Goal: Check status

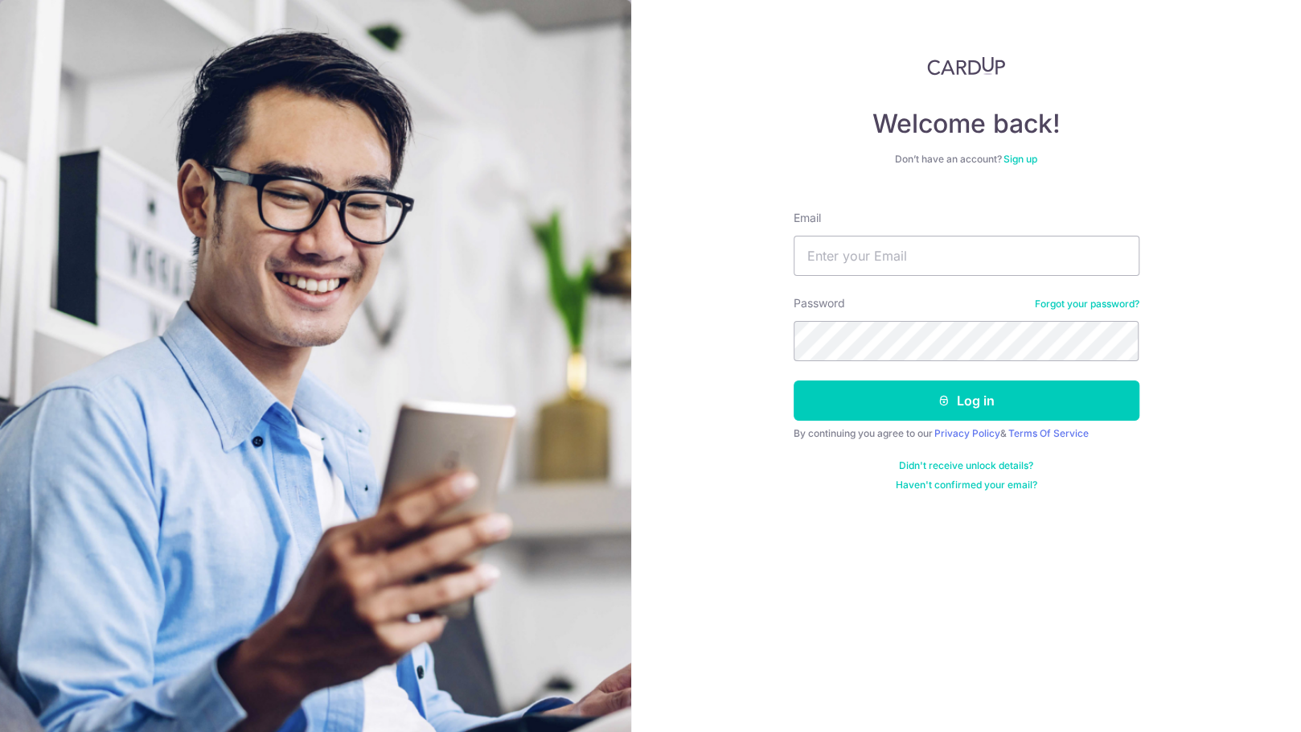
click at [828, 255] on input "Email" at bounding box center [967, 256] width 346 height 40
type input "[EMAIL_ADDRESS][DOMAIN_NAME]"
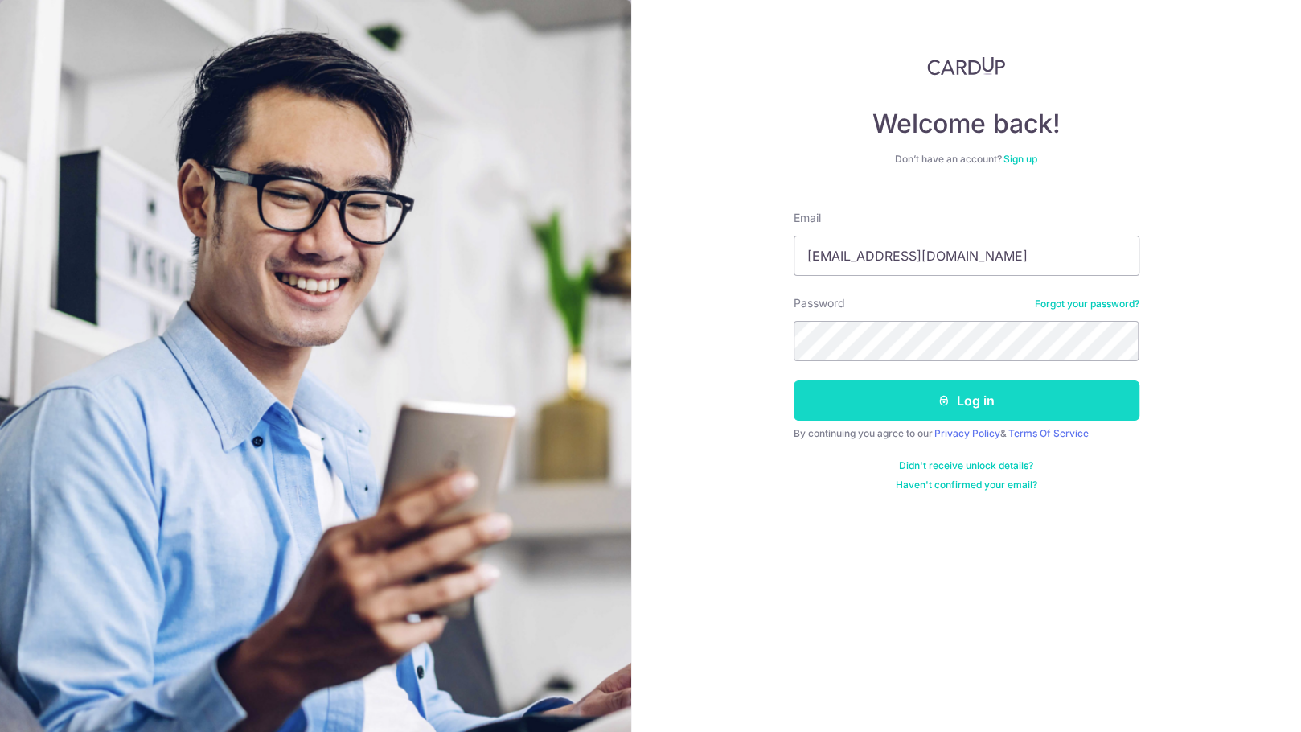
click at [969, 390] on button "Log in" at bounding box center [967, 400] width 346 height 40
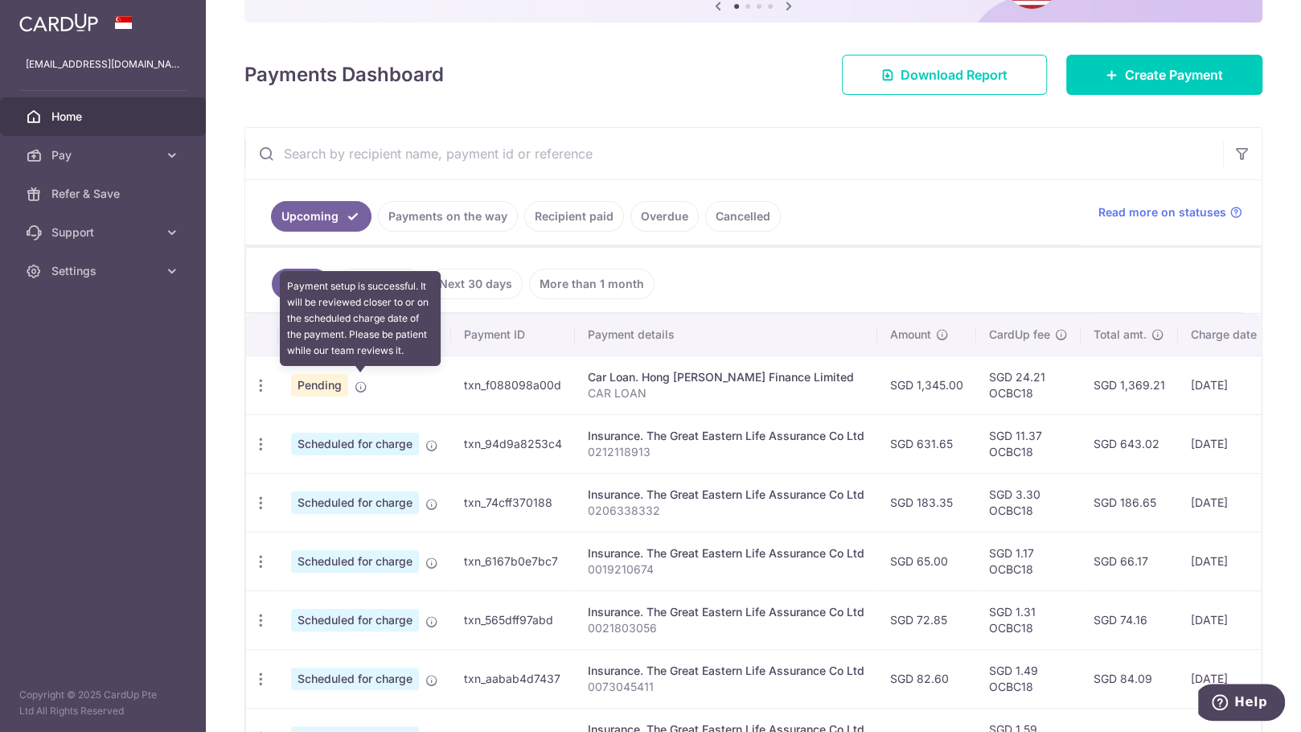
click at [358, 380] on icon at bounding box center [361, 386] width 13 height 13
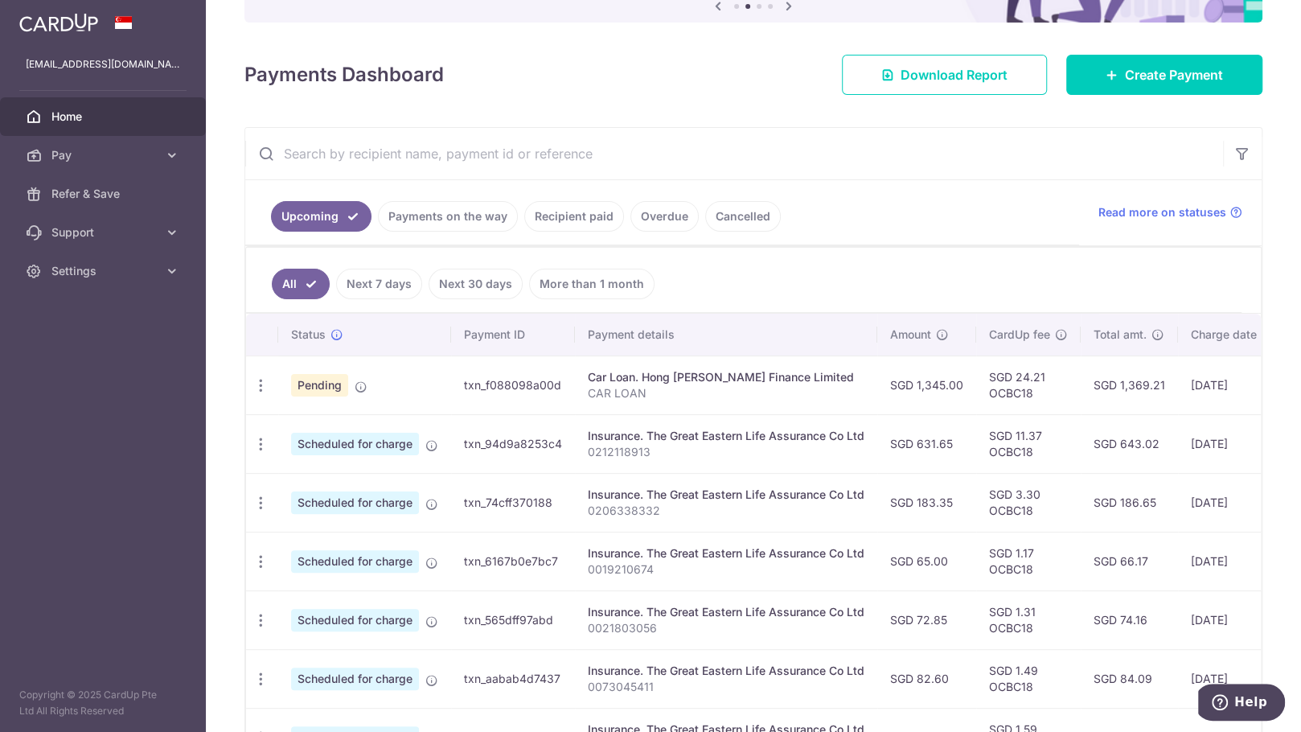
click at [346, 331] on div "Status" at bounding box center [364, 335] width 147 height 16
click at [374, 382] on td "Pending" at bounding box center [364, 385] width 173 height 59
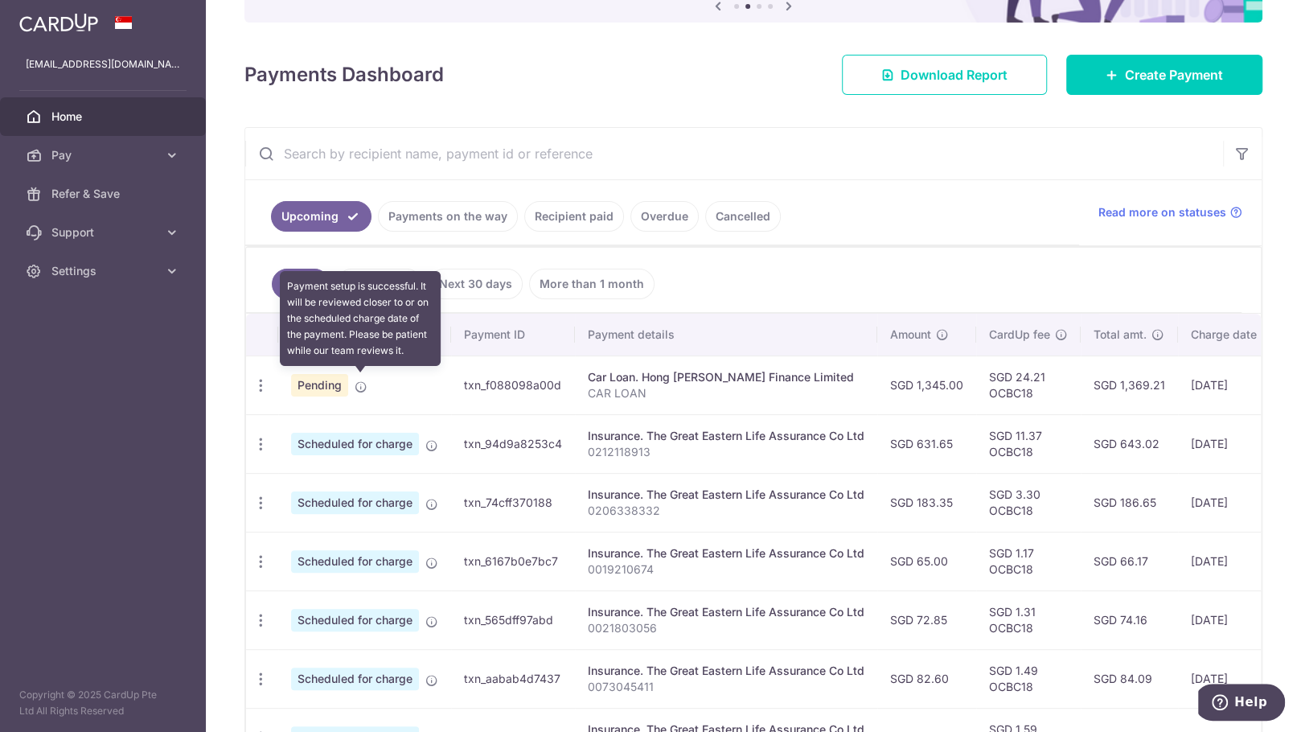
click at [361, 382] on icon at bounding box center [361, 386] width 13 height 13
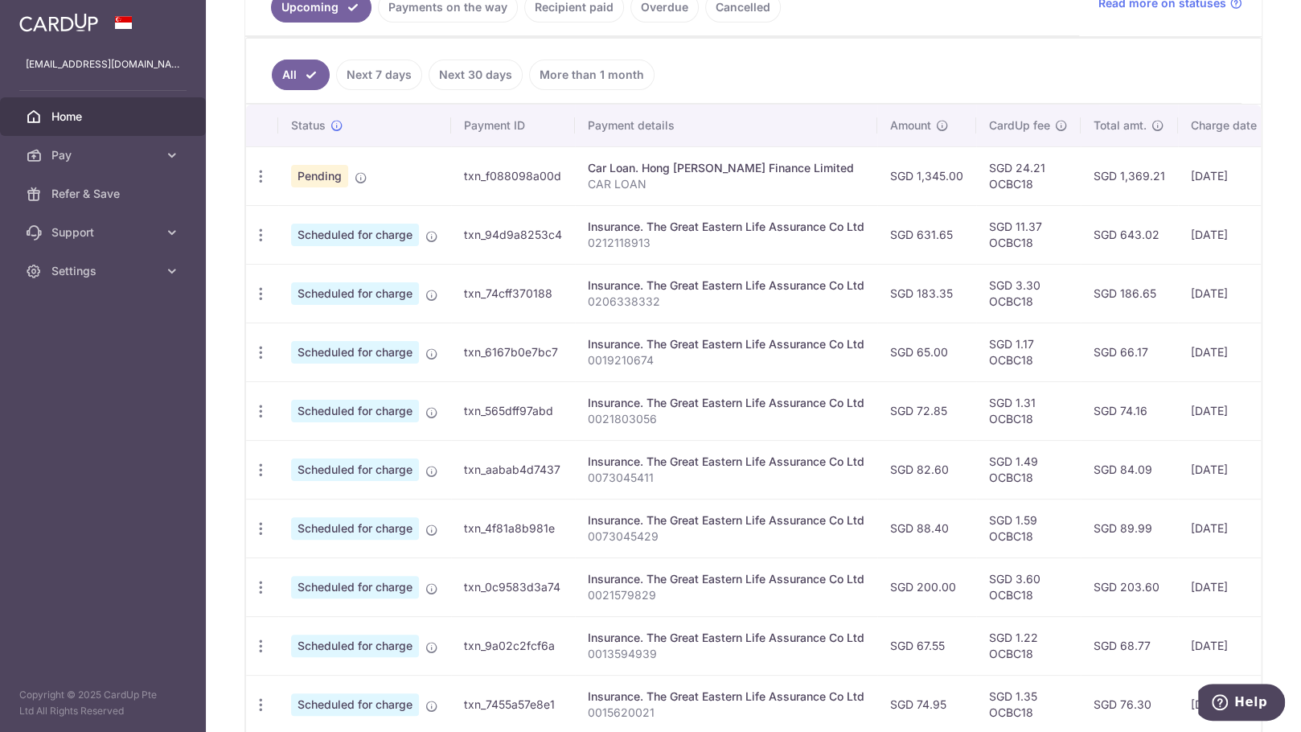
scroll to position [288, 0]
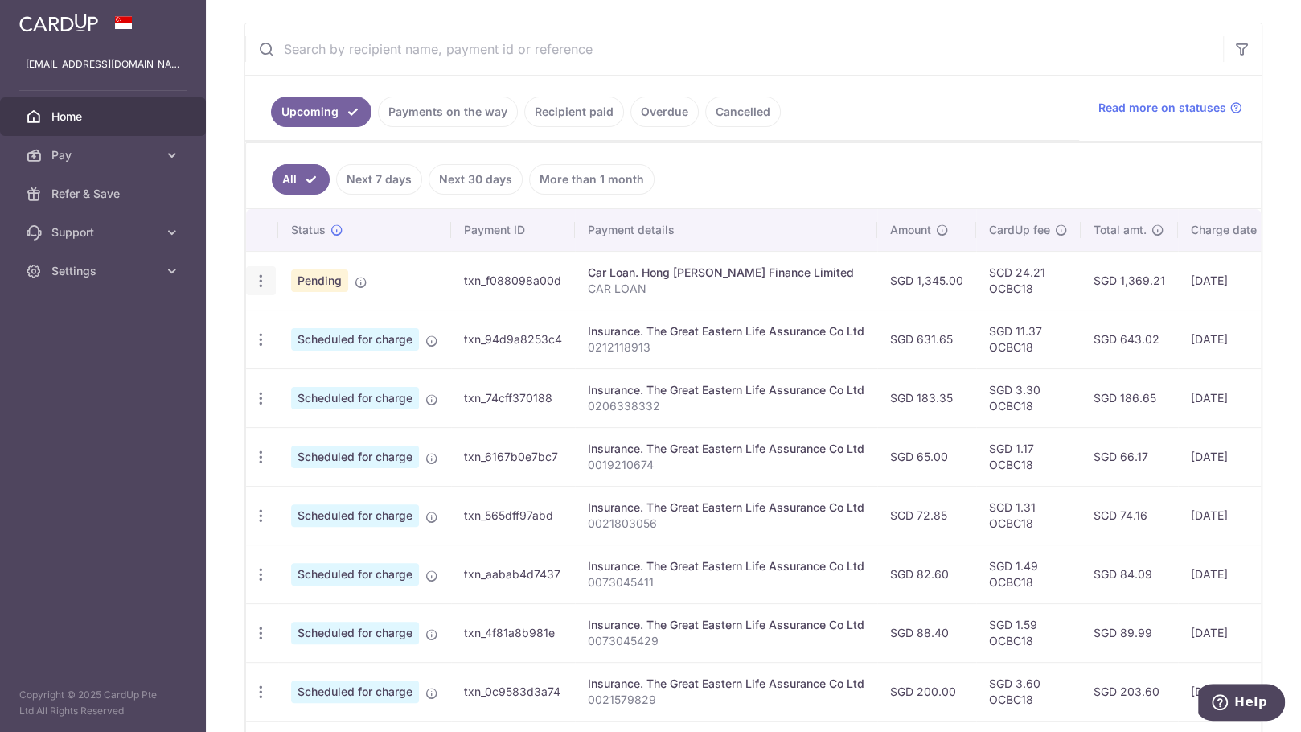
click at [260, 280] on icon "button" at bounding box center [261, 281] width 17 height 17
click at [697, 178] on ul "All Next 7 days Next 30 days More than 1 month" at bounding box center [744, 175] width 996 height 65
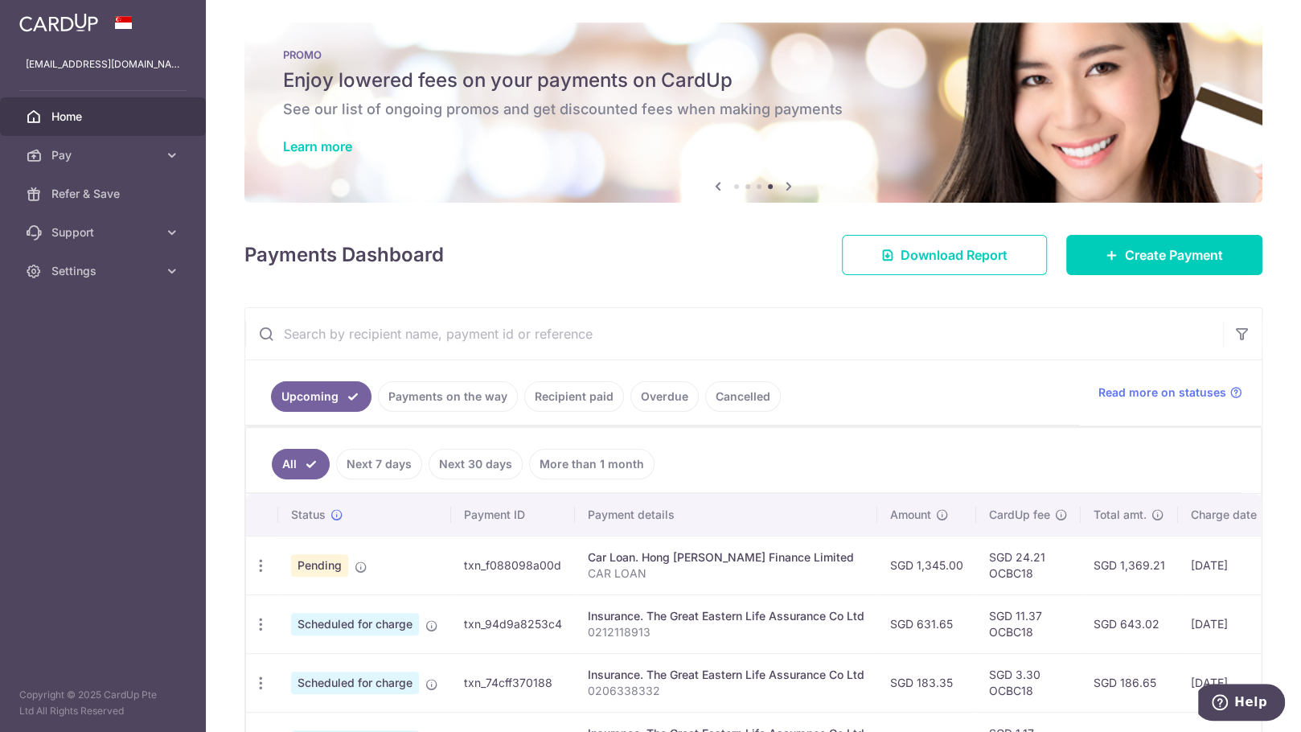
scroll to position [0, 0]
